Goal: Task Accomplishment & Management: Use online tool/utility

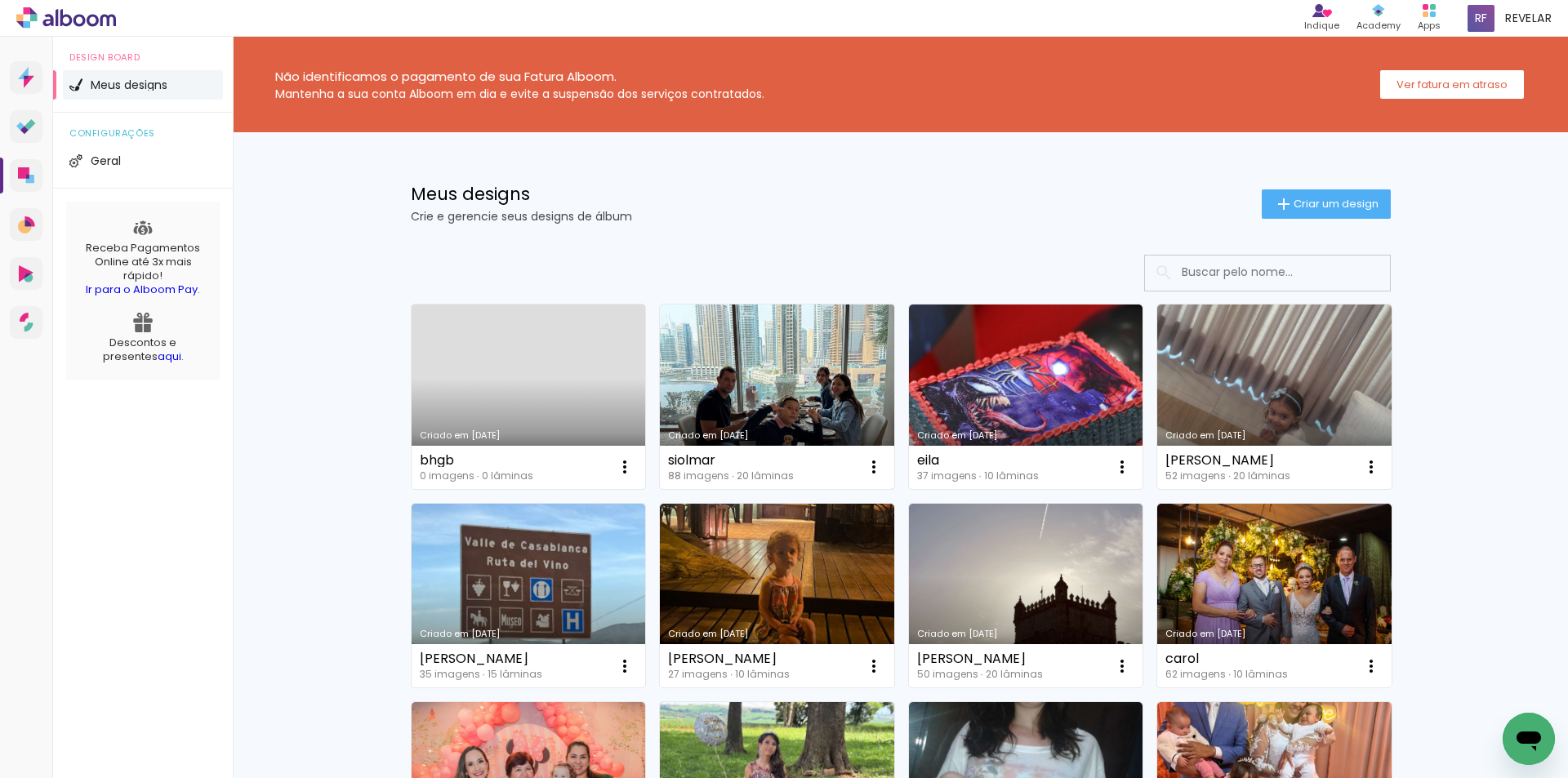
click at [784, 390] on link "Criado em [DATE]" at bounding box center [776, 397] width 235 height 185
